Goal: Task Accomplishment & Management: Manage account settings

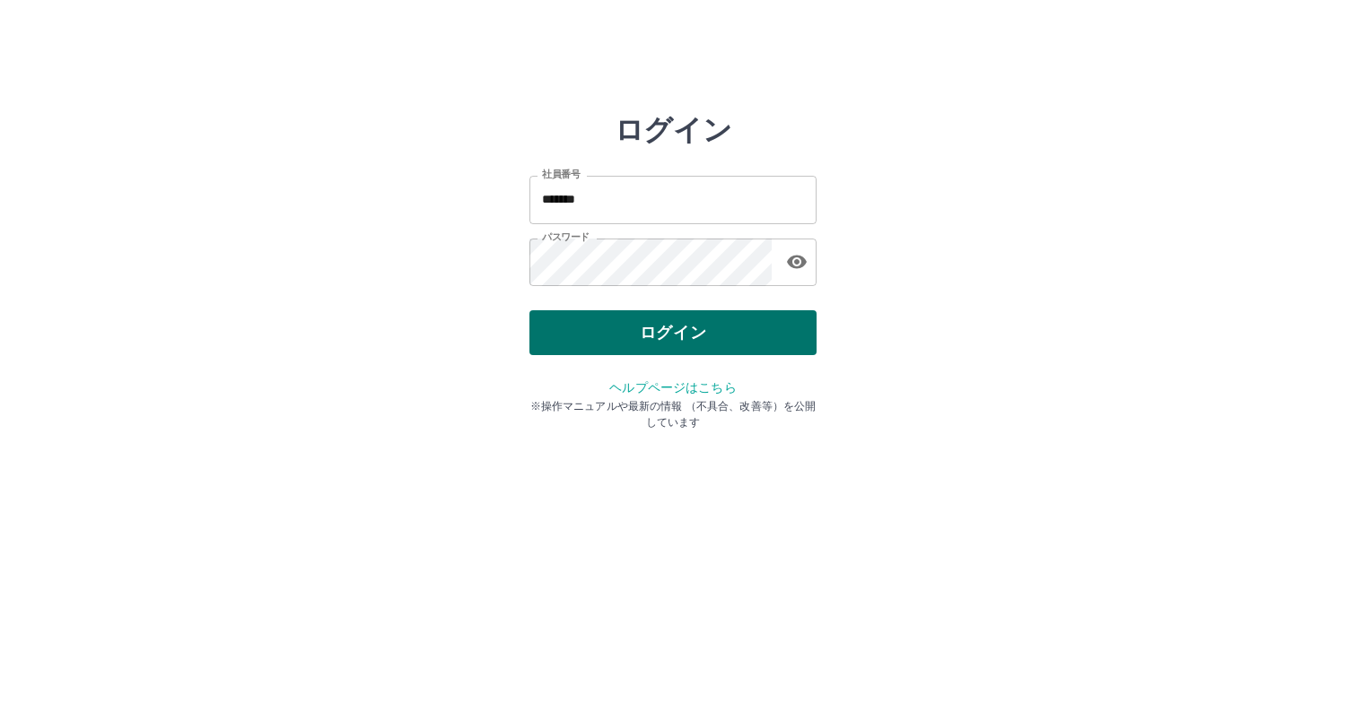
drag, startPoint x: 0, startPoint y: 0, endPoint x: 624, endPoint y: 345, distance: 713.6
click at [624, 345] on button "ログイン" at bounding box center [672, 332] width 287 height 45
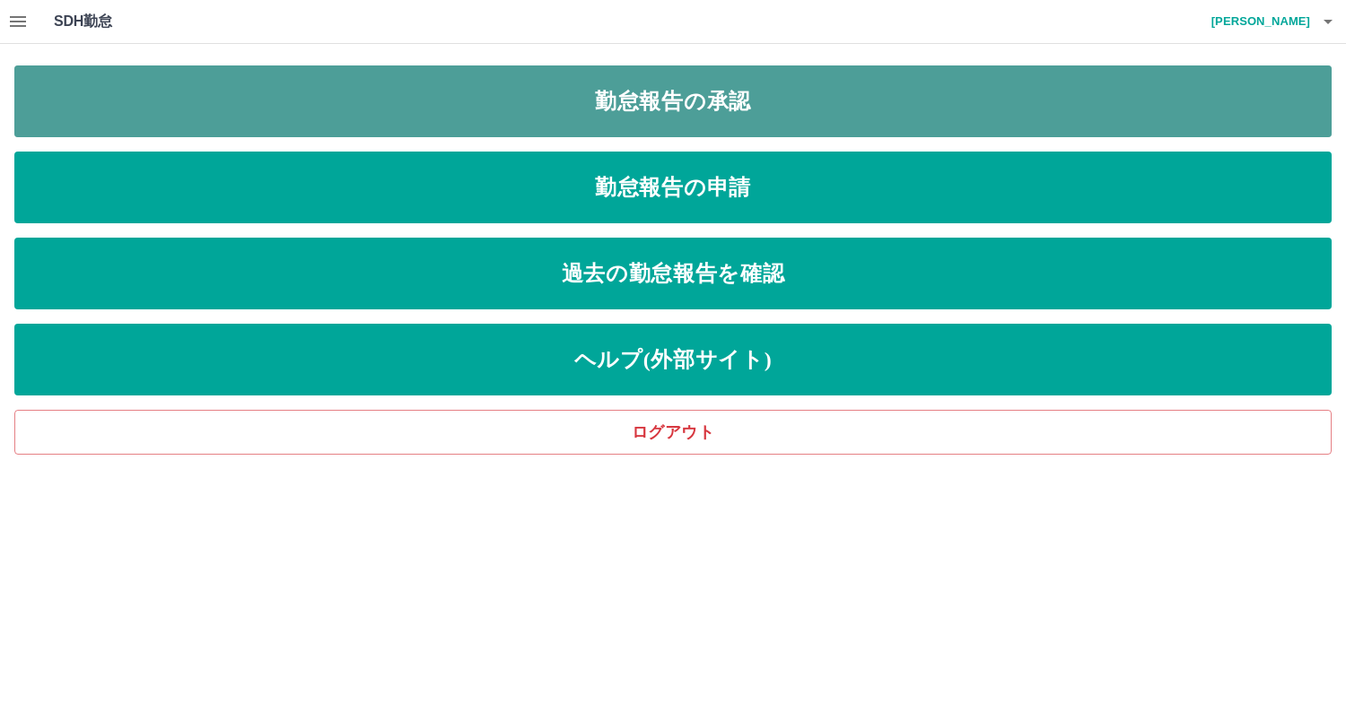
click at [650, 100] on link "勤怠報告の承認" at bounding box center [672, 101] width 1317 height 72
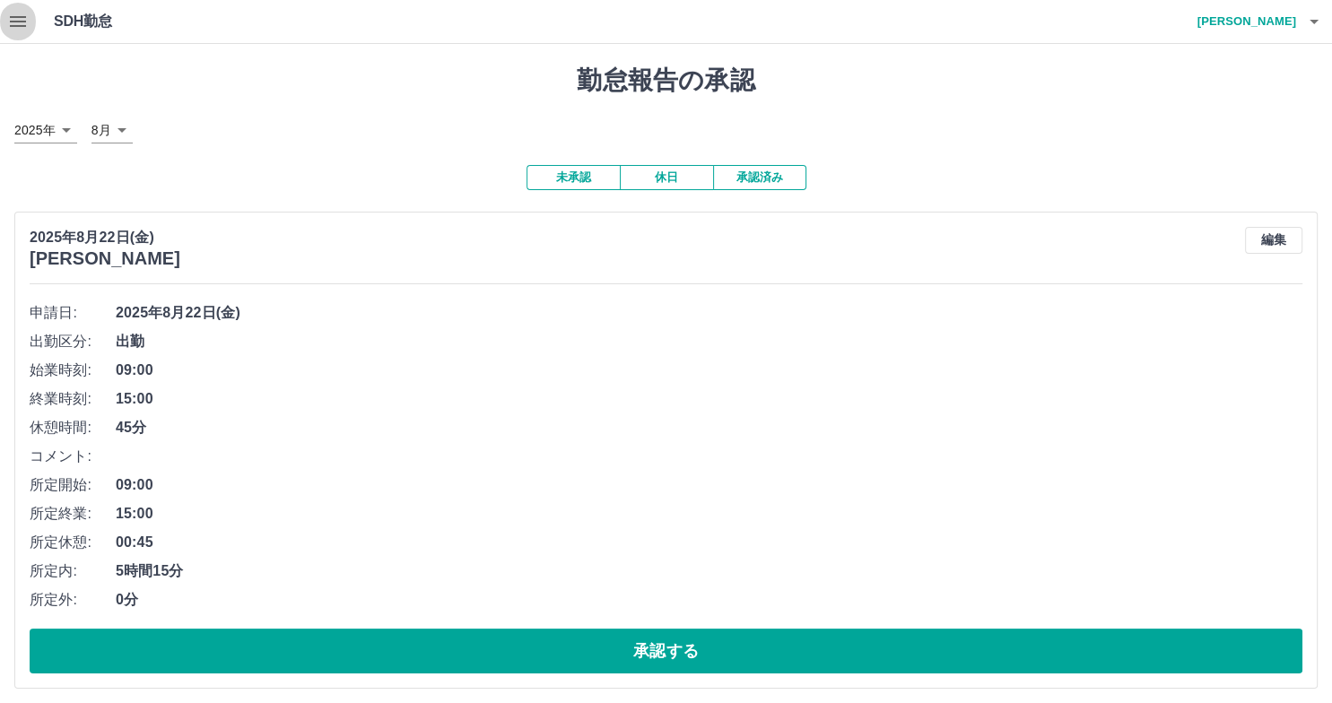
click at [12, 19] on icon "button" at bounding box center [18, 22] width 22 height 22
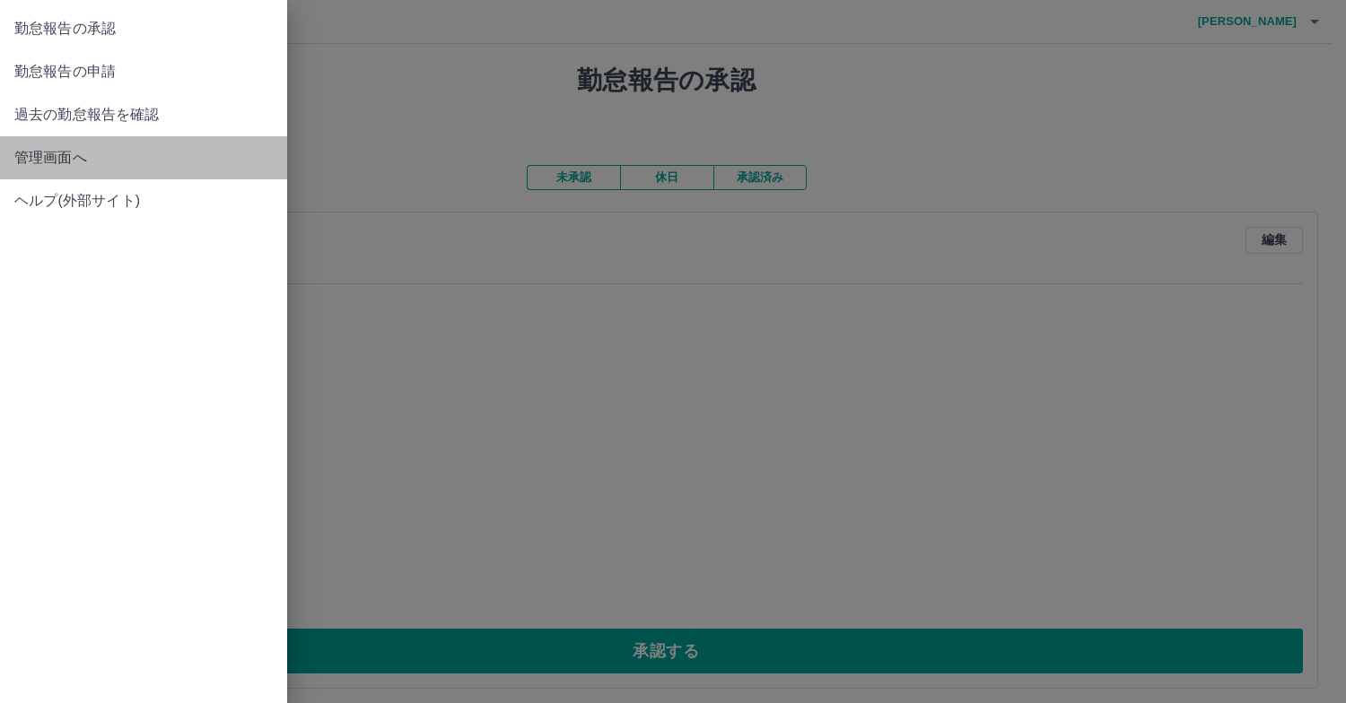
click at [36, 151] on span "管理画面へ" at bounding box center [143, 158] width 258 height 22
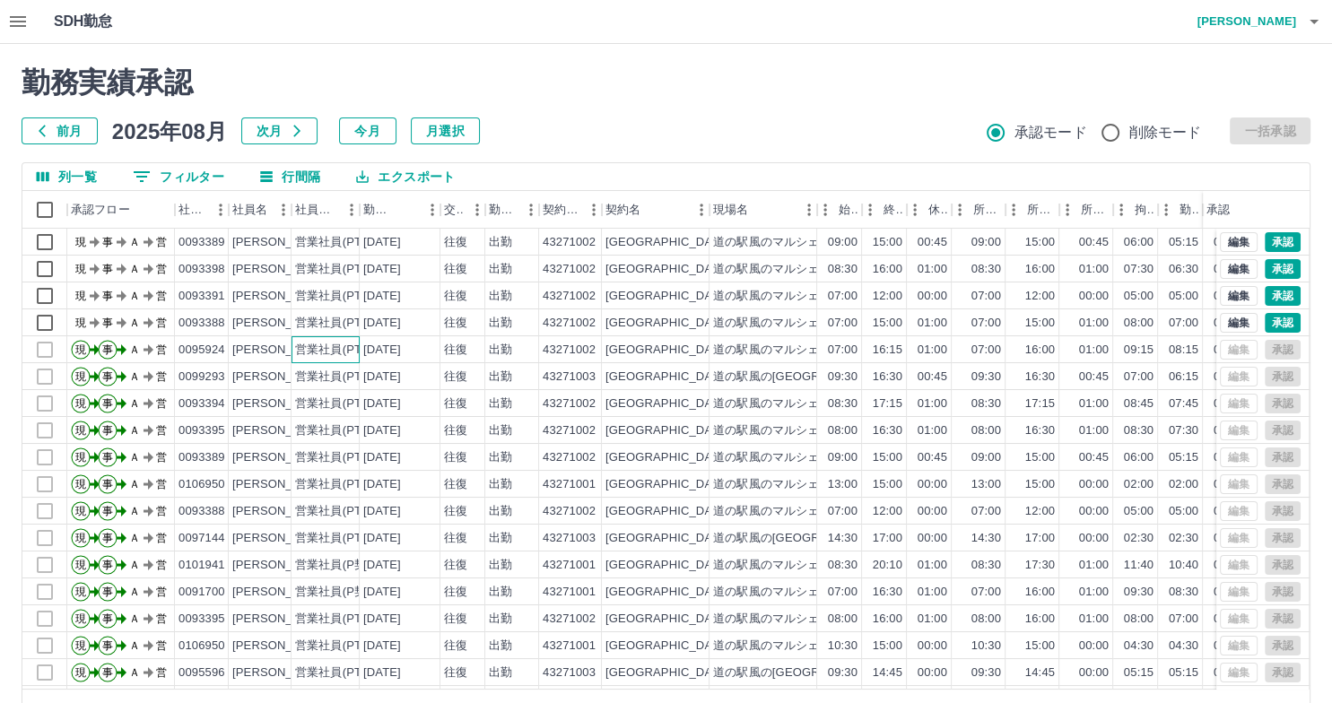
click at [294, 345] on div "営業社員(PT契約)" at bounding box center [326, 349] width 68 height 27
click at [1222, 350] on div "編集 承認" at bounding box center [1260, 350] width 81 height 20
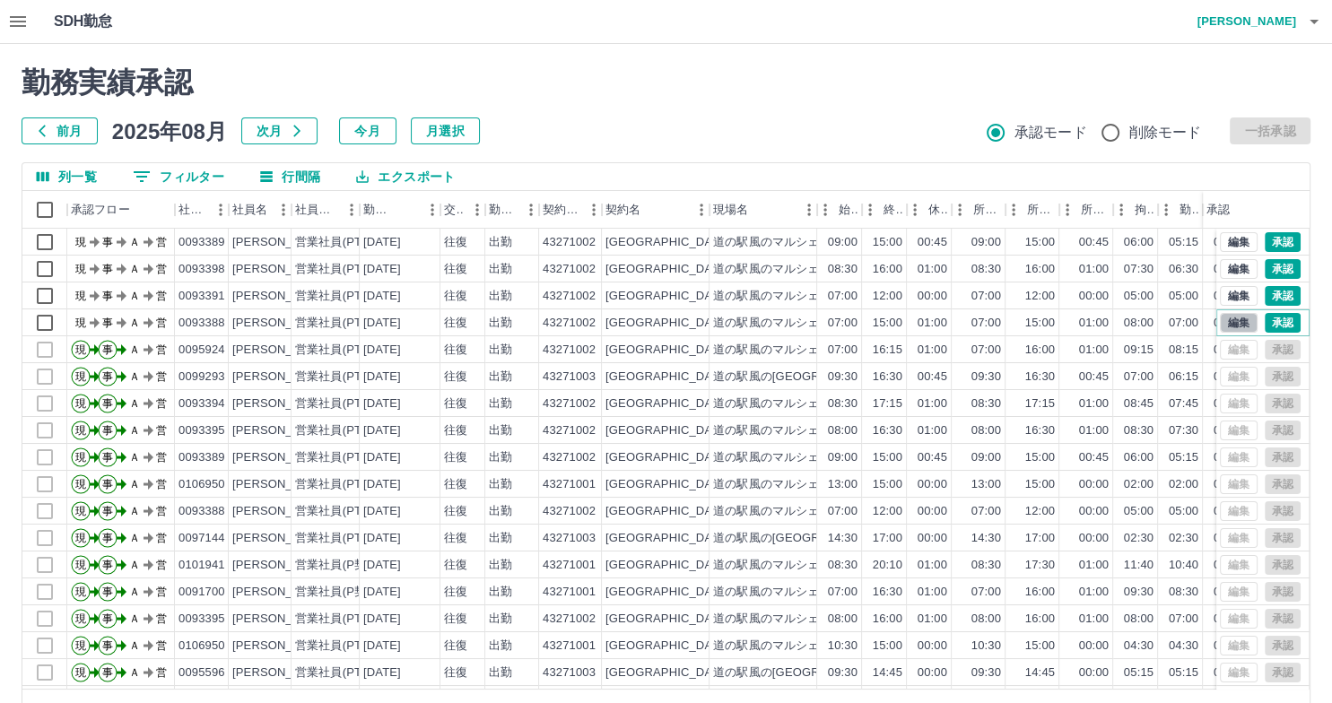
click at [1226, 322] on button "編集" at bounding box center [1239, 323] width 38 height 20
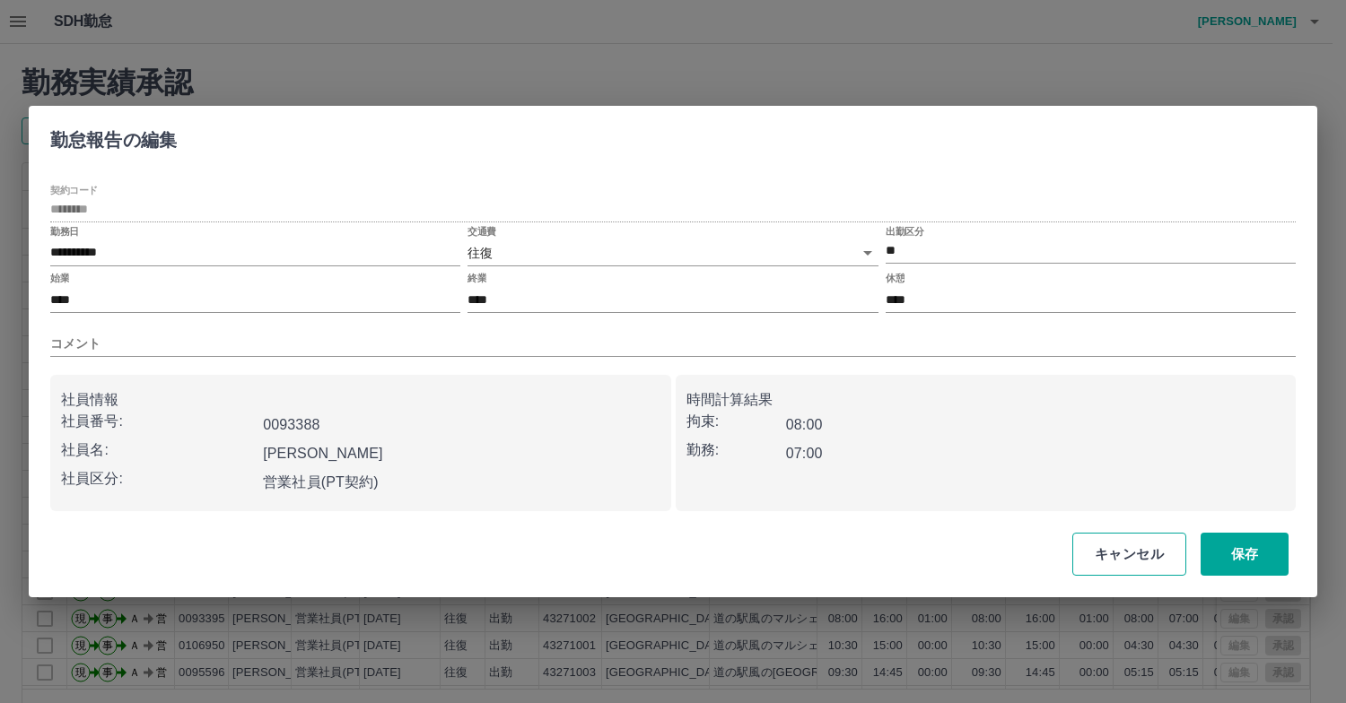
click at [1152, 563] on button "キャンセル" at bounding box center [1129, 554] width 114 height 43
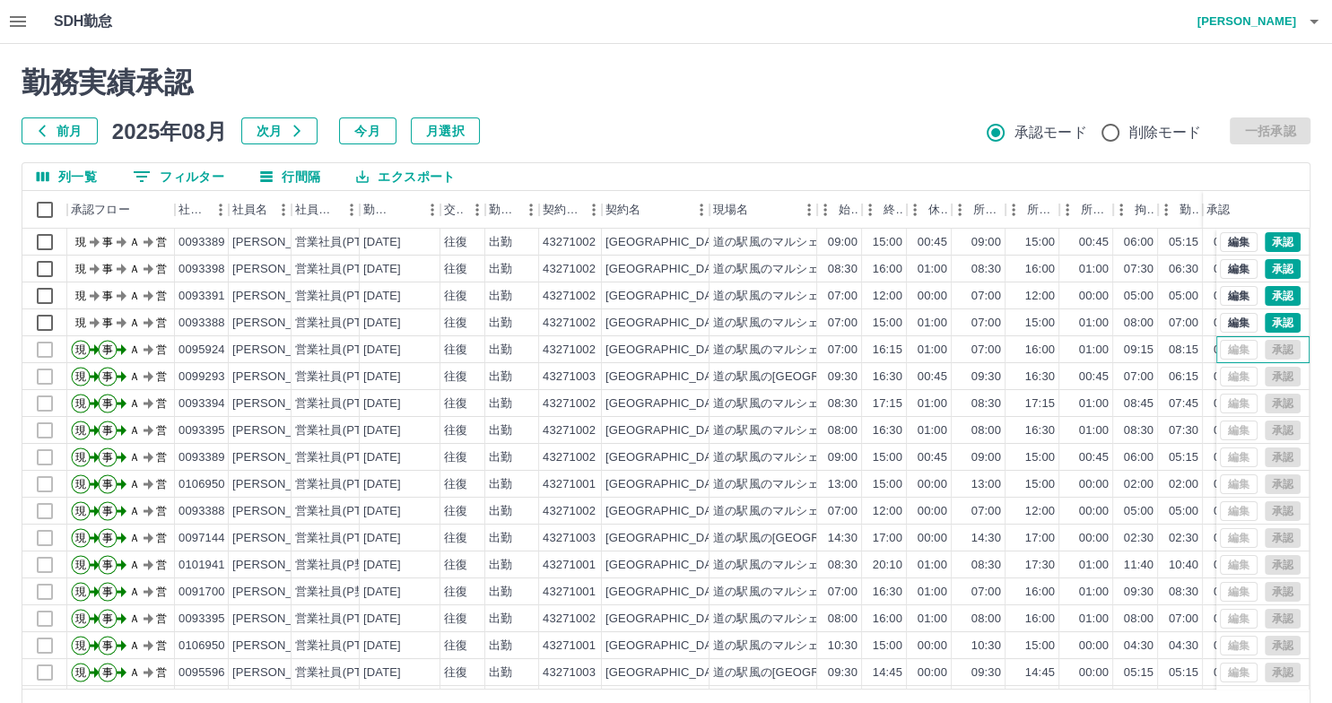
click at [1221, 353] on div "編集 承認" at bounding box center [1260, 350] width 81 height 20
click at [1055, 353] on div "16:00" at bounding box center [1033, 349] width 54 height 27
click at [1055, 354] on div "16:00" at bounding box center [1033, 349] width 54 height 27
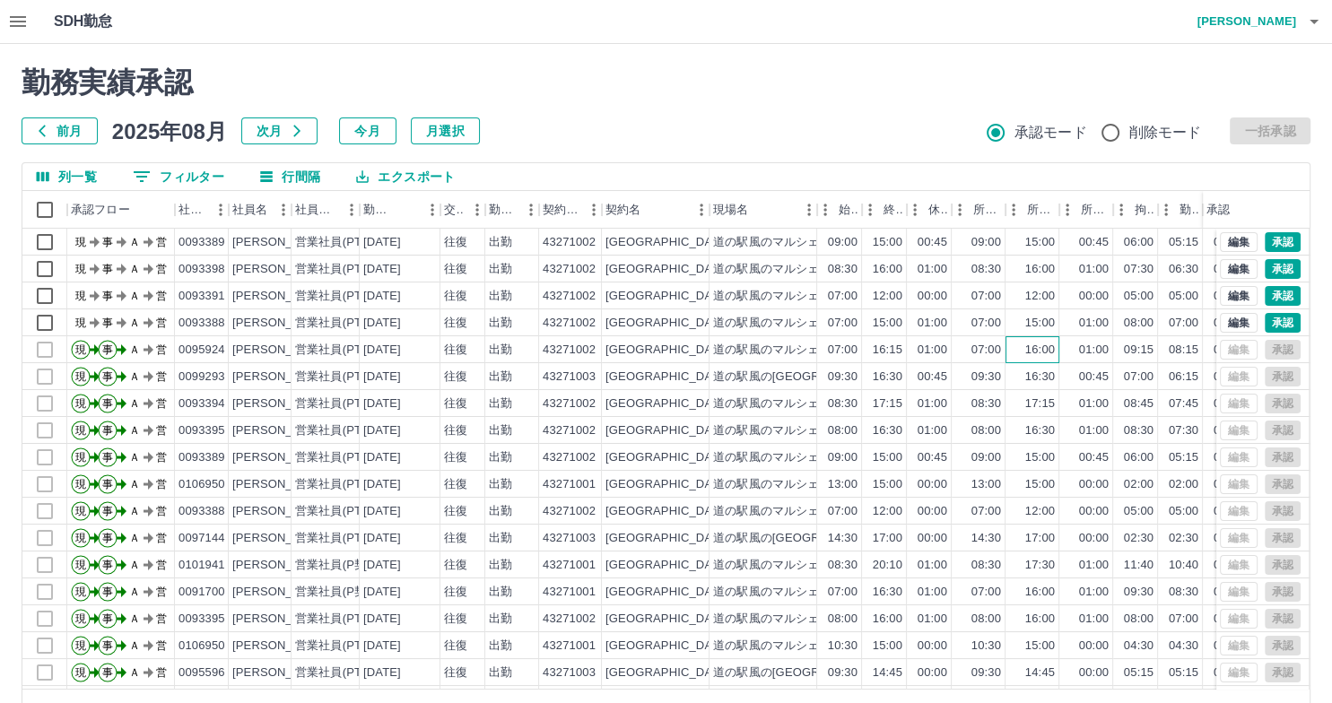
click at [1055, 354] on div "16:00" at bounding box center [1033, 349] width 54 height 27
